Goal: Task Accomplishment & Management: Use online tool/utility

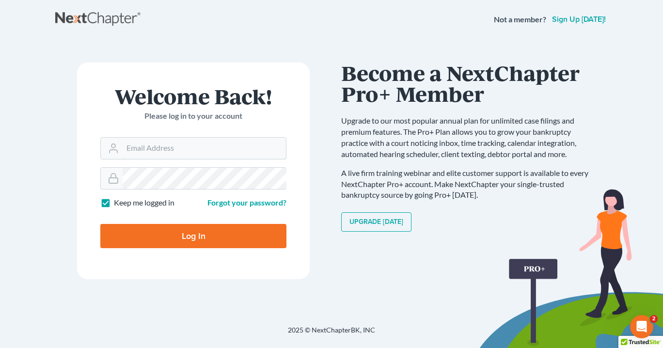
type input "info@saedilawgroup.com"
click at [210, 241] on input "Log In" at bounding box center [193, 236] width 186 height 24
type input "Thinking..."
